Goal: Navigation & Orientation: Find specific page/section

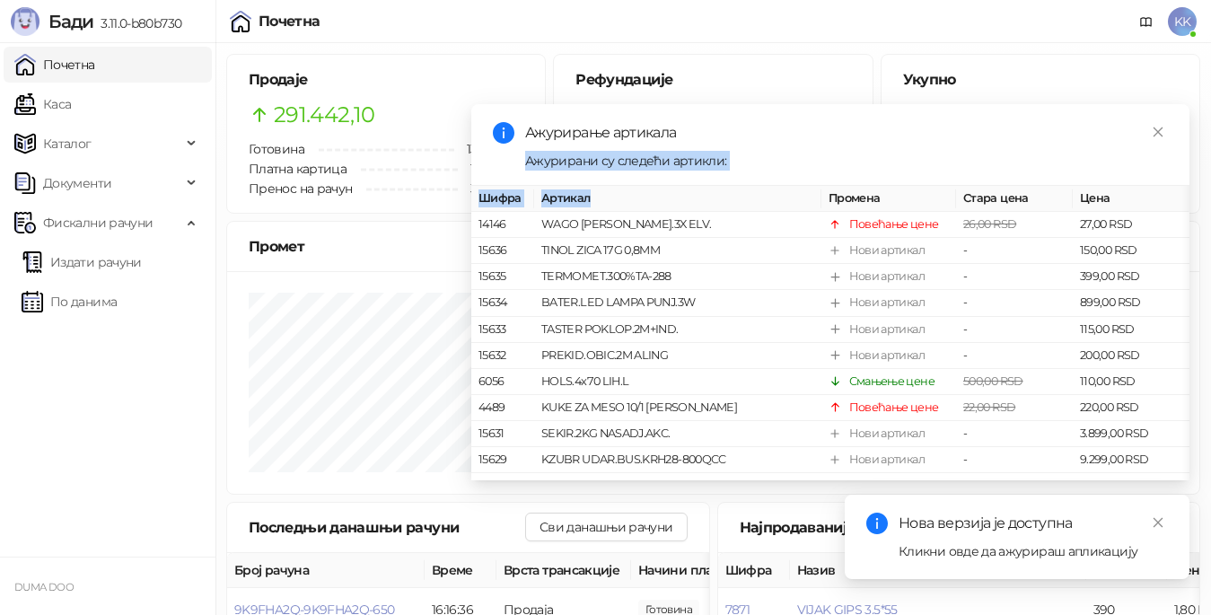
drag, startPoint x: 791, startPoint y: 118, endPoint x: 761, endPoint y: 188, distance: 76.0
click at [759, 201] on div "Ажурирање артикала Ажурирани су следећи артикли: Шифра Артикал Промена Стара це…" at bounding box center [830, 292] width 718 height 376
click at [830, 39] on div "Почетна KK" at bounding box center [605, 21] width 1182 height 43
click at [365, 77] on h5 "Продаје" at bounding box center [386, 80] width 275 height 22
click at [599, 121] on div "Ажурирање артикала Ажурирани су следећи артикли: Шифра Артикал Промена Стара це…" at bounding box center [830, 292] width 718 height 376
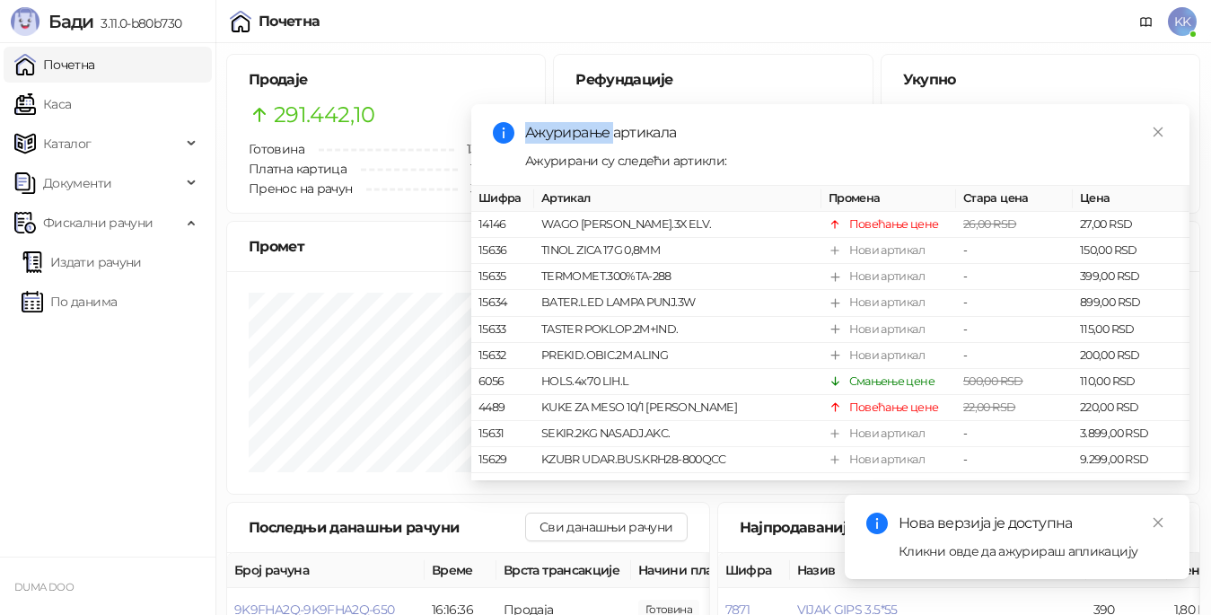
click at [599, 121] on div "Ажурирање артикала Ажурирани су следећи артикли: Шифра Артикал Промена Стара це…" at bounding box center [830, 292] width 718 height 376
click at [705, 120] on div "Ажурирање артикала Ажурирани су следећи артикли: Шифра Артикал Промена Стара це…" at bounding box center [830, 292] width 718 height 376
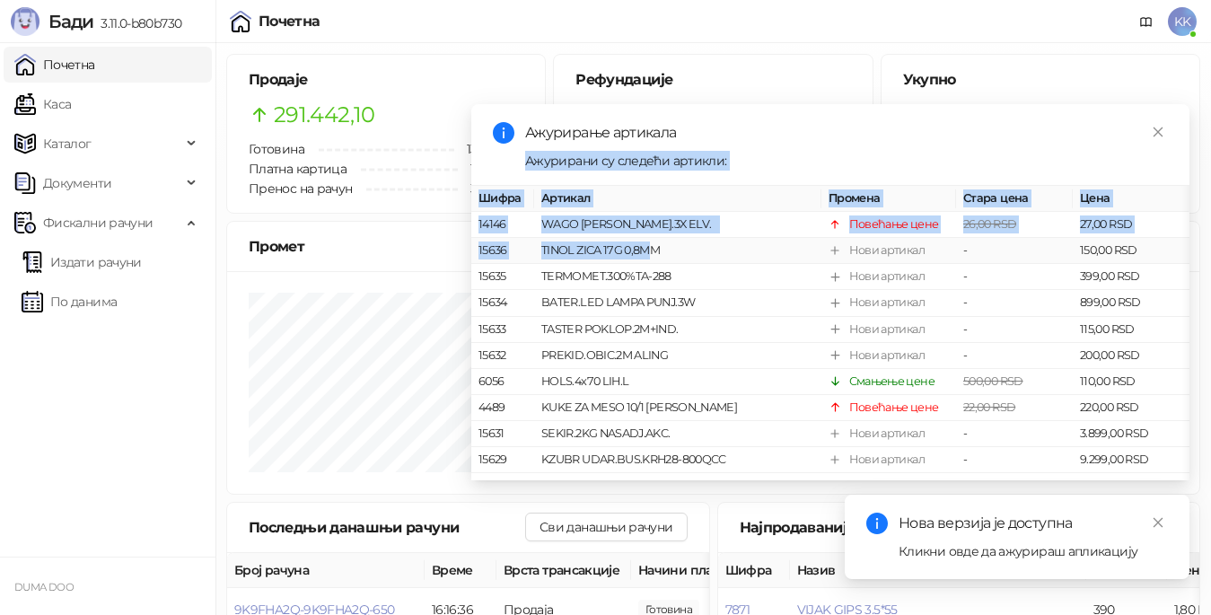
drag, startPoint x: 711, startPoint y: 117, endPoint x: 667, endPoint y: 202, distance: 95.9
click at [645, 257] on div "Ажурирање артикала Ажурирани су следећи артикли: Шифра Артикал Промена Стара це…" at bounding box center [830, 292] width 718 height 376
click at [798, 114] on div "Ажурирање артикала Ажурирани су следећи артикли: Шифра Артикал Промена Стара це…" at bounding box center [830, 292] width 718 height 376
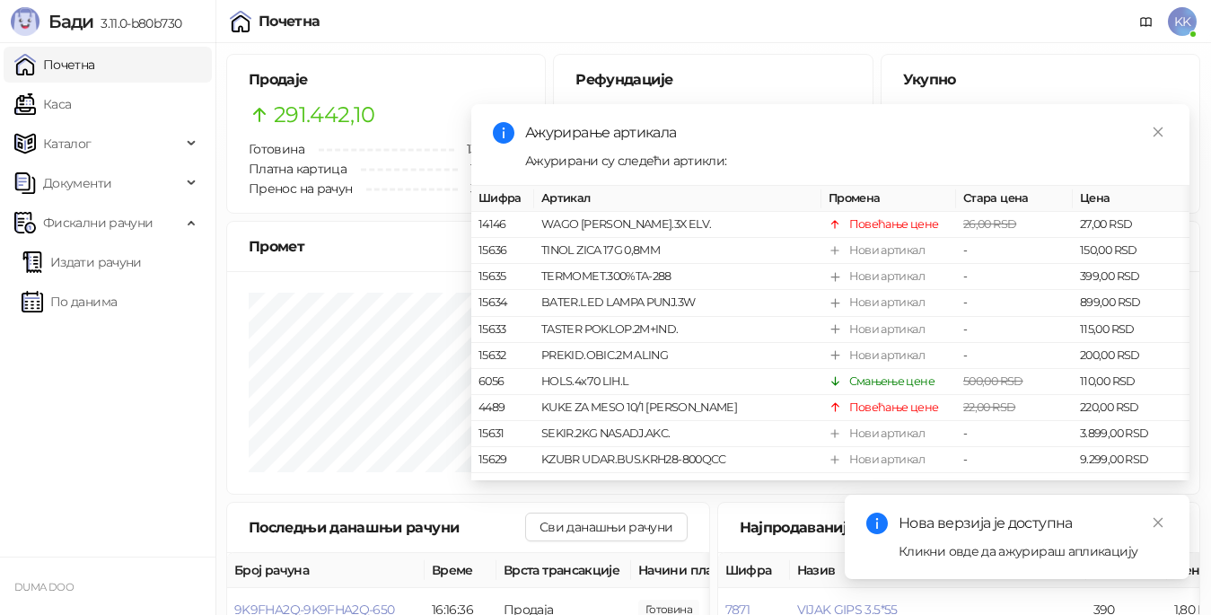
click at [797, 122] on div "Ажурирање артикала" at bounding box center [846, 133] width 643 height 22
click at [104, 442] on ul "Почетна [PERSON_NAME] Документи Фискални рачуни Издати рачуни По данима" at bounding box center [107, 299] width 215 height 513
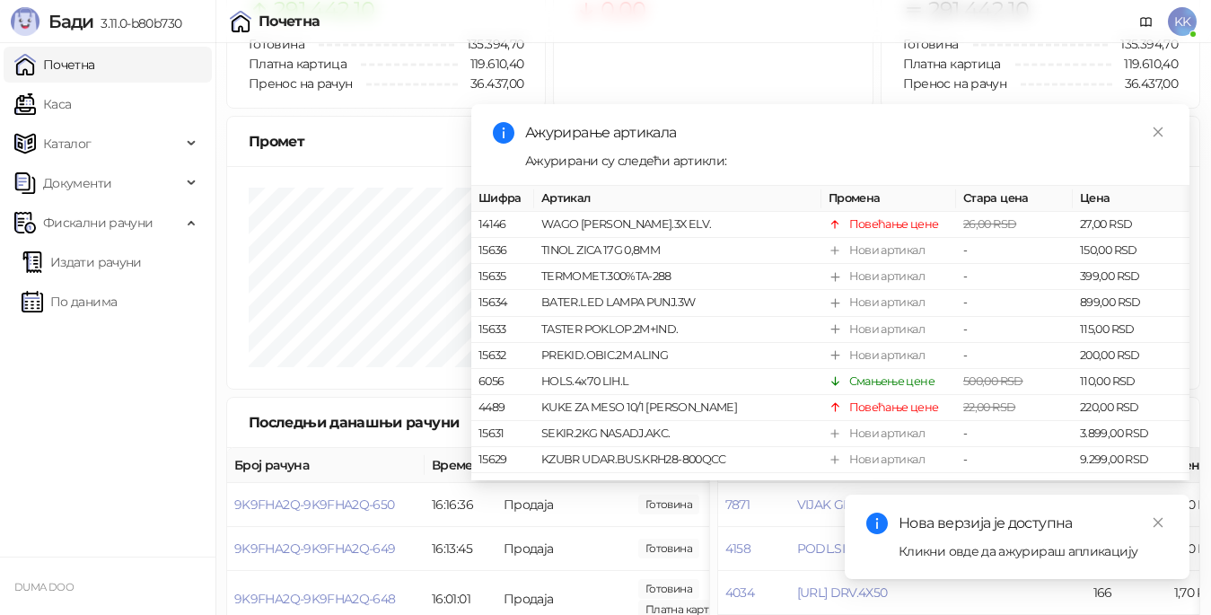
scroll to position [106, 0]
